Goal: Task Accomplishment & Management: Use online tool/utility

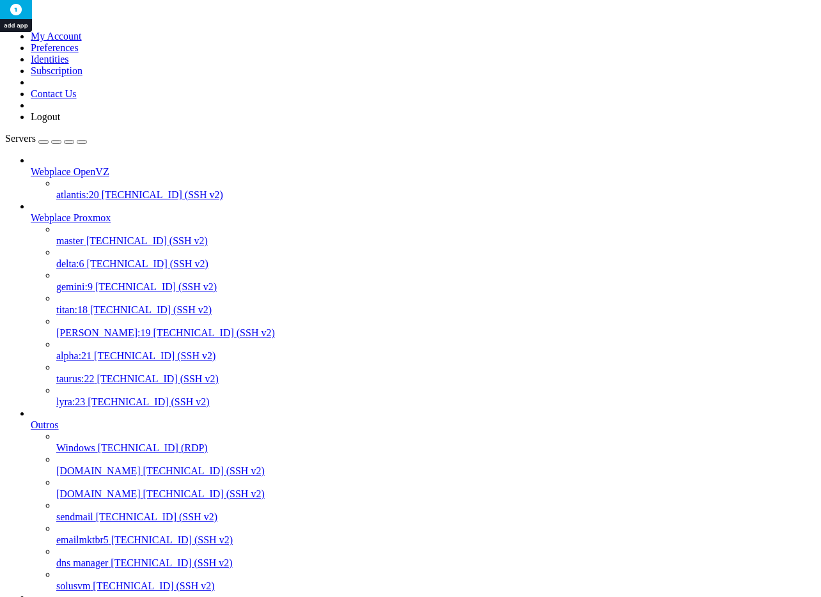
scroll to position [149, 0]
drag, startPoint x: 309, startPoint y: 12, endPoint x: 239, endPoint y: 13, distance: 69.7
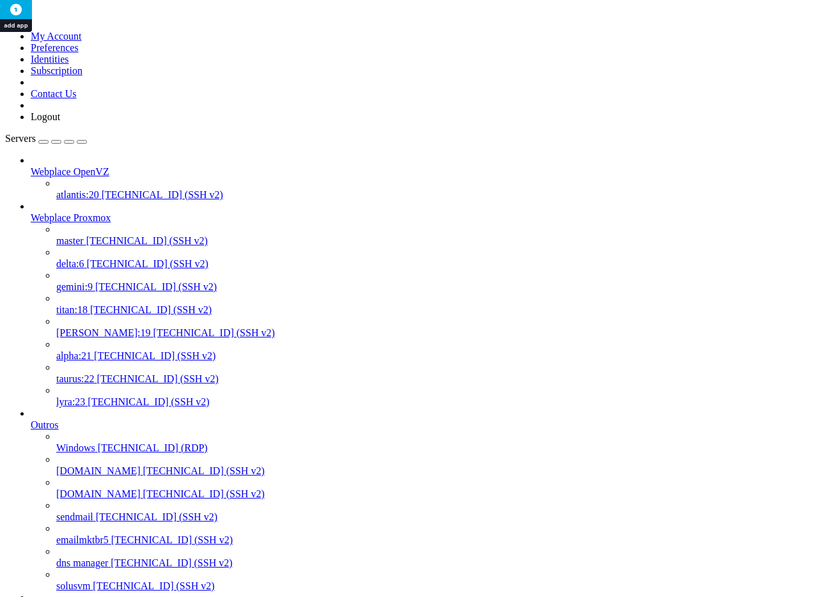
click at [86, 235] on span "[TECHNICAL_ID] (SSH v2)" at bounding box center [147, 240] width 122 height 11
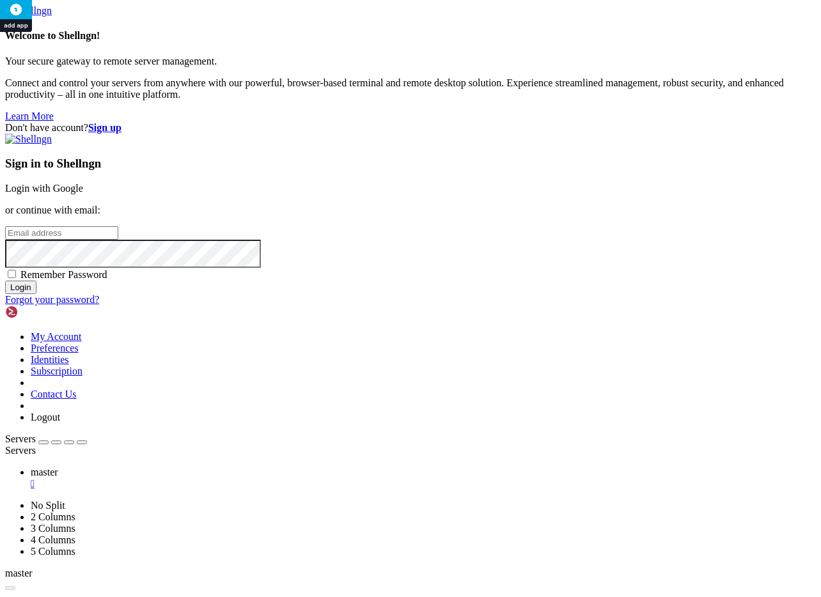
type input "[PERSON_NAME][EMAIL_ADDRESS][DOMAIN_NAME]"
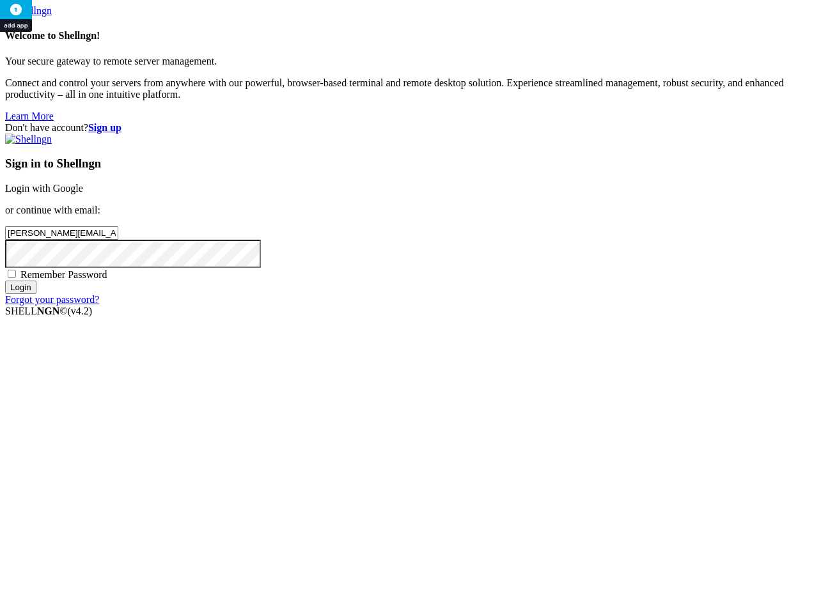
click at [515, 306] on div "Sign in to Shellngn Login with Google or continue with email: [PERSON_NAME][EMA…" at bounding box center [410, 220] width 811 height 172
click at [36, 294] on input "Login" at bounding box center [20, 287] width 31 height 13
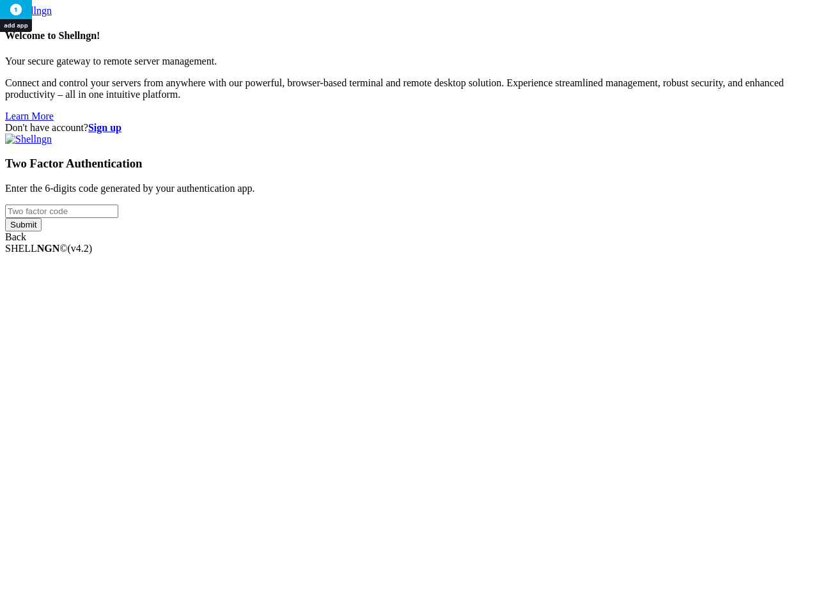
click at [118, 218] on input "number" at bounding box center [61, 211] width 113 height 13
type input "112094"
click at [5, 218] on input "Submit" at bounding box center [23, 224] width 36 height 13
